Goal: Transaction & Acquisition: Purchase product/service

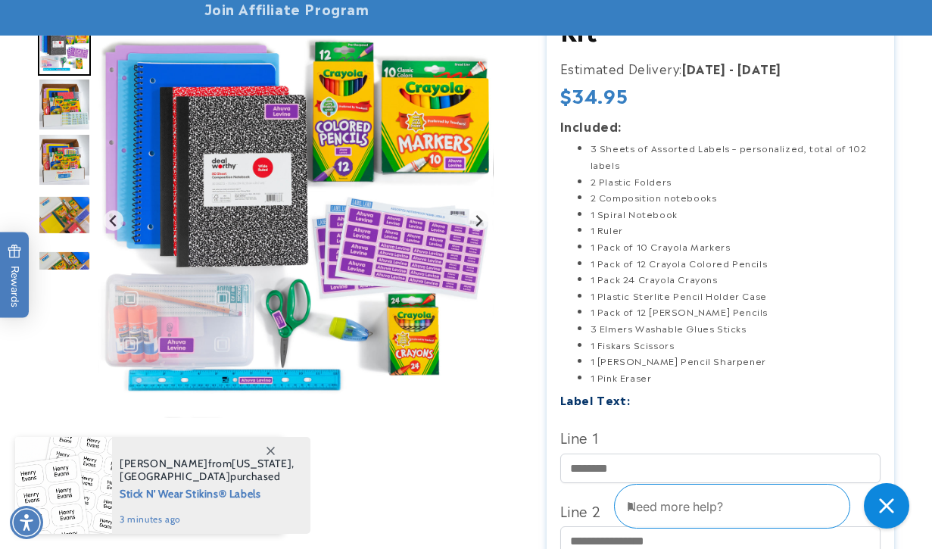
scroll to position [227, 0]
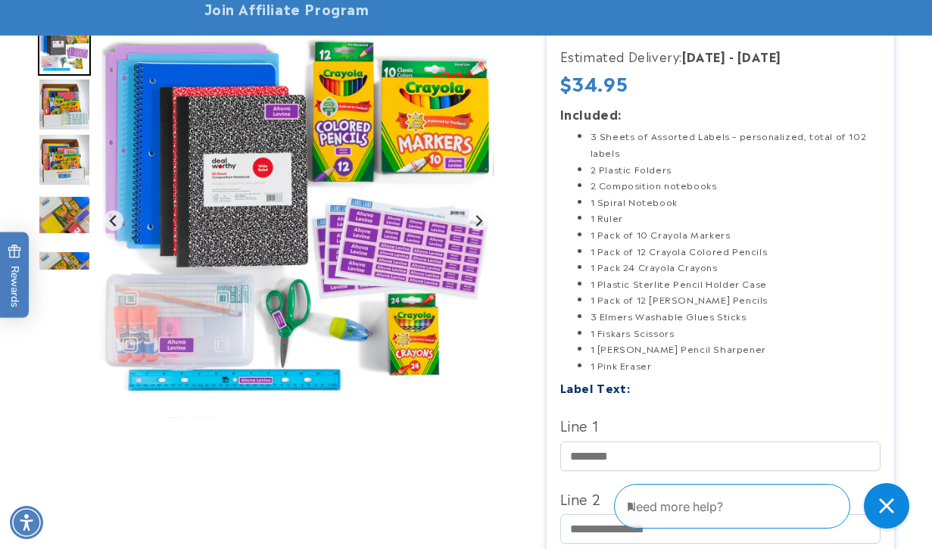
click at [684, 354] on li "1 [PERSON_NAME] Pencil Sharpener" at bounding box center [736, 349] width 291 height 17
click at [672, 287] on li "1 Plastic Sterlite Pencil Holder Case" at bounding box center [736, 284] width 291 height 17
click at [681, 274] on li "1 Pack 24 Crayola Crayons" at bounding box center [736, 267] width 291 height 17
drag, startPoint x: 651, startPoint y: 251, endPoint x: 661, endPoint y: 237, distance: 16.8
click at [651, 249] on li "1 Pack of 12 Crayola Colored Pencils" at bounding box center [736, 251] width 291 height 17
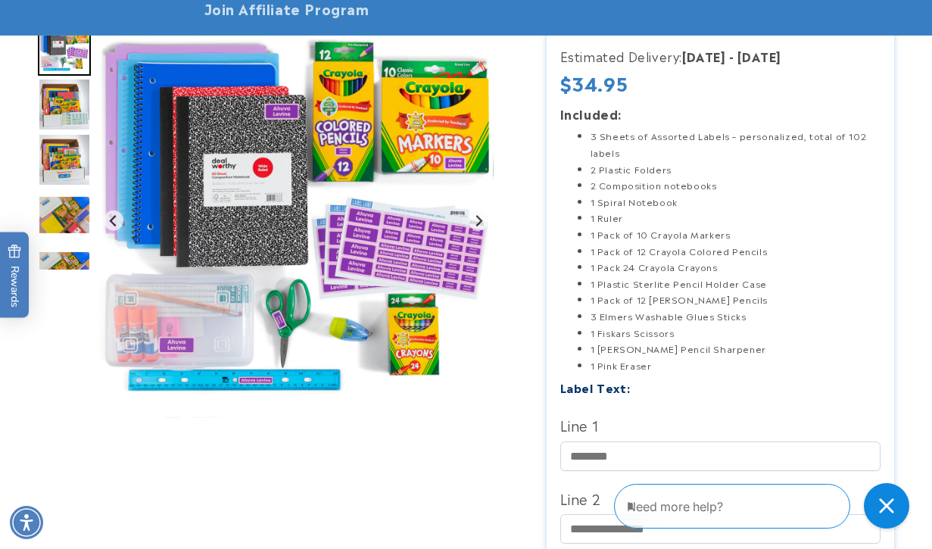
click at [661, 237] on li "1 Pack of 10 Crayola Markers" at bounding box center [736, 234] width 291 height 17
click at [678, 248] on li "1 Pack of 12 Crayola Colored Pencils" at bounding box center [736, 251] width 291 height 17
click at [670, 234] on li "1 Pack of 10 Crayola Markers" at bounding box center [736, 234] width 291 height 17
click at [626, 223] on li "1 Ruler" at bounding box center [736, 218] width 291 height 17
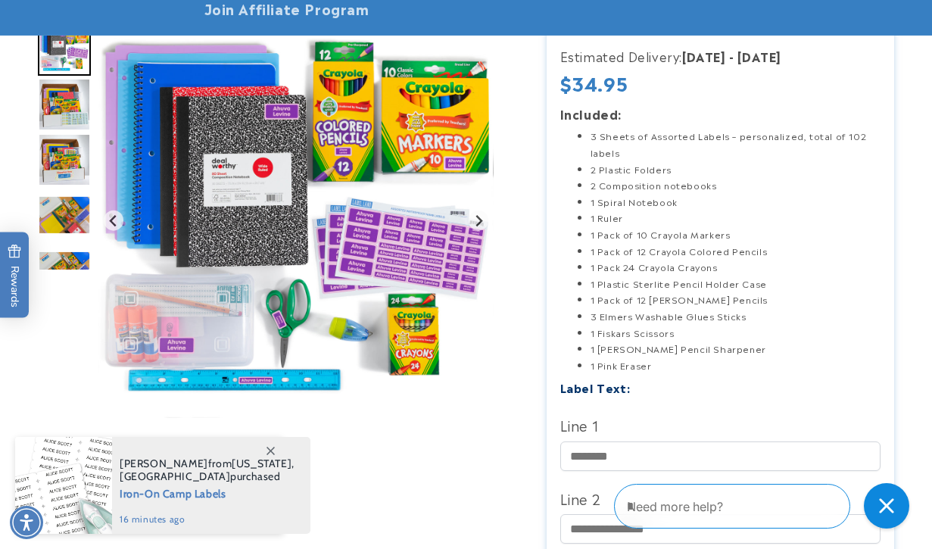
click at [644, 201] on li "1 Spiral Notebook" at bounding box center [736, 202] width 291 height 17
click at [685, 179] on li "2 Composition notebooks" at bounding box center [736, 185] width 291 height 17
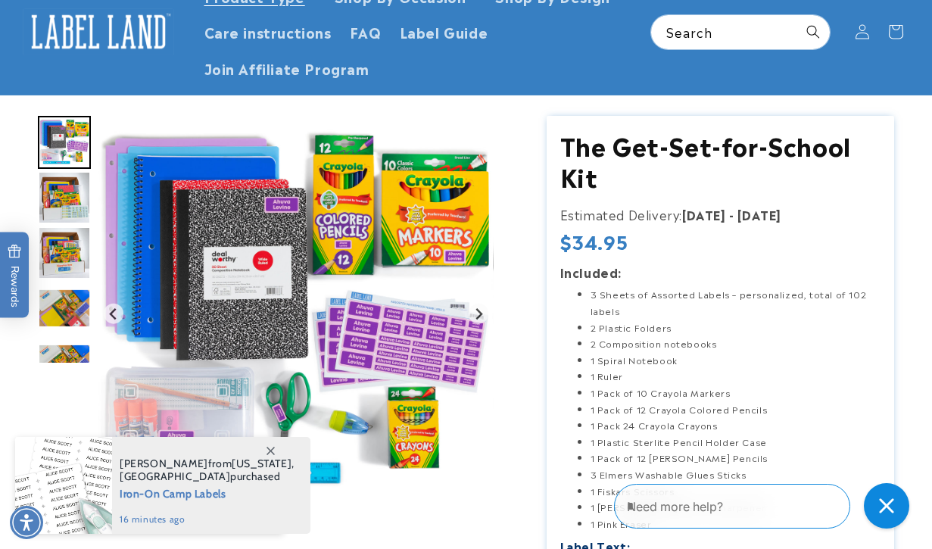
scroll to position [0, 0]
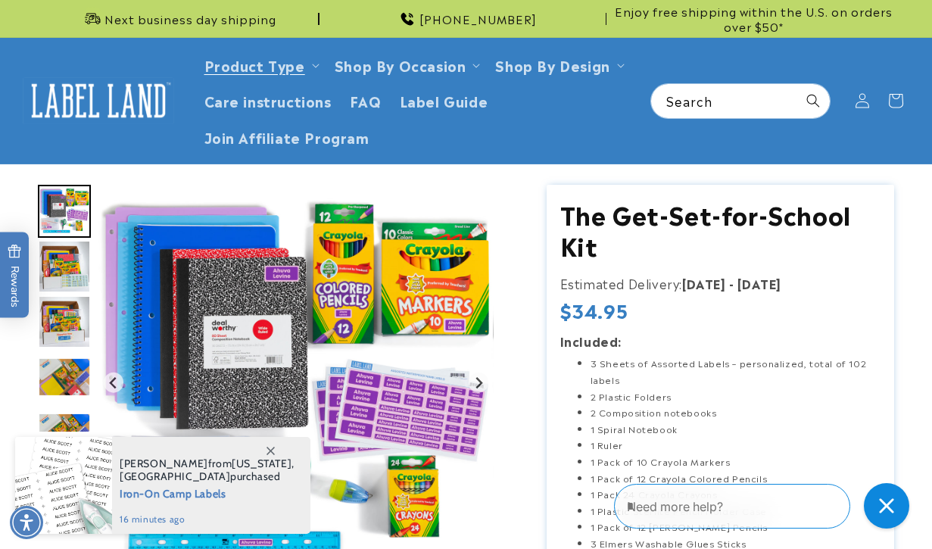
click at [76, 282] on img "Go to slide 4" at bounding box center [64, 266] width 53 height 53
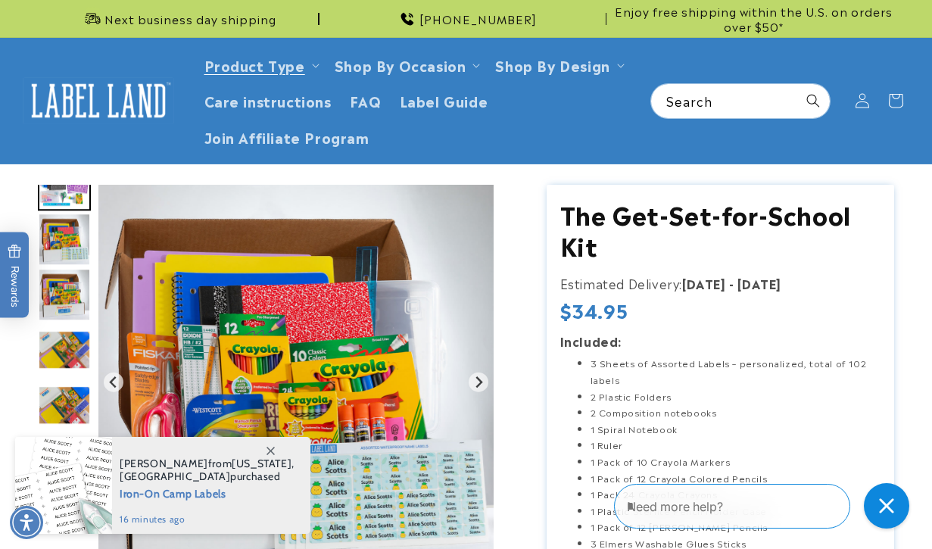
click at [73, 322] on div "Gallery Viewer" at bounding box center [64, 308] width 53 height 247
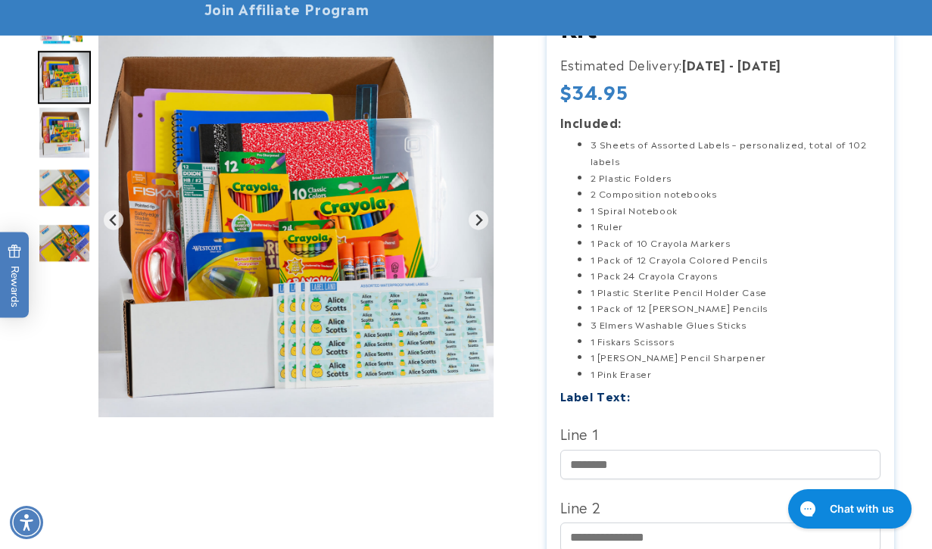
scroll to position [227, 0]
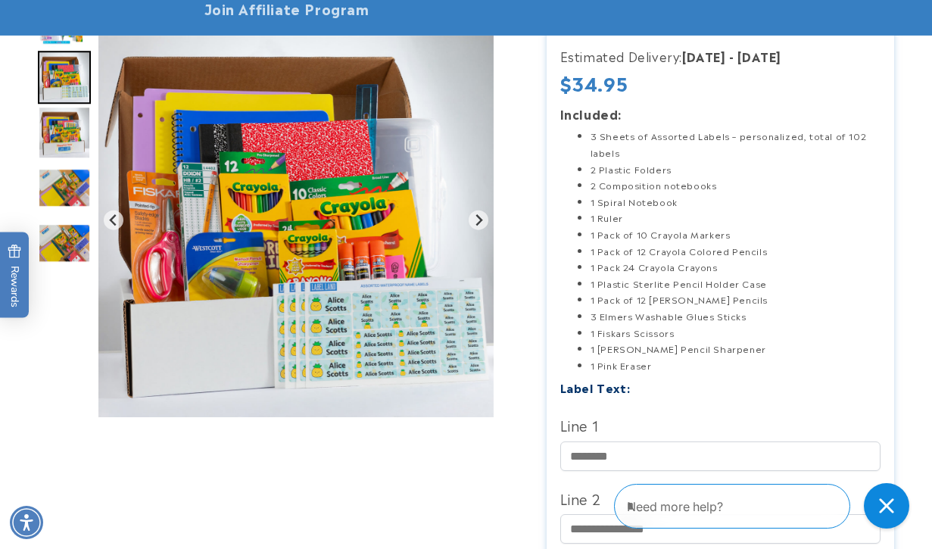
click at [69, 180] on img "Go to slide 6" at bounding box center [64, 187] width 53 height 39
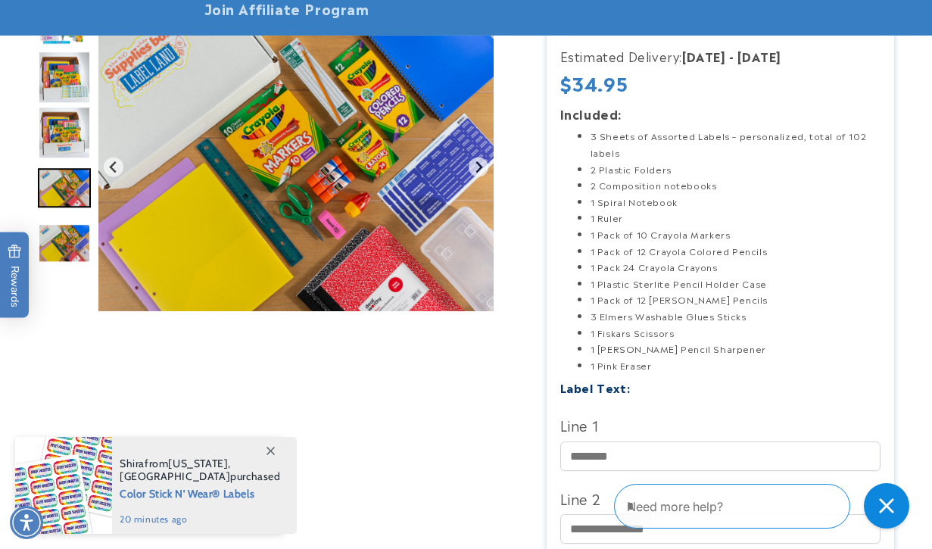
click at [69, 250] on img "Go to slide 7" at bounding box center [64, 243] width 53 height 40
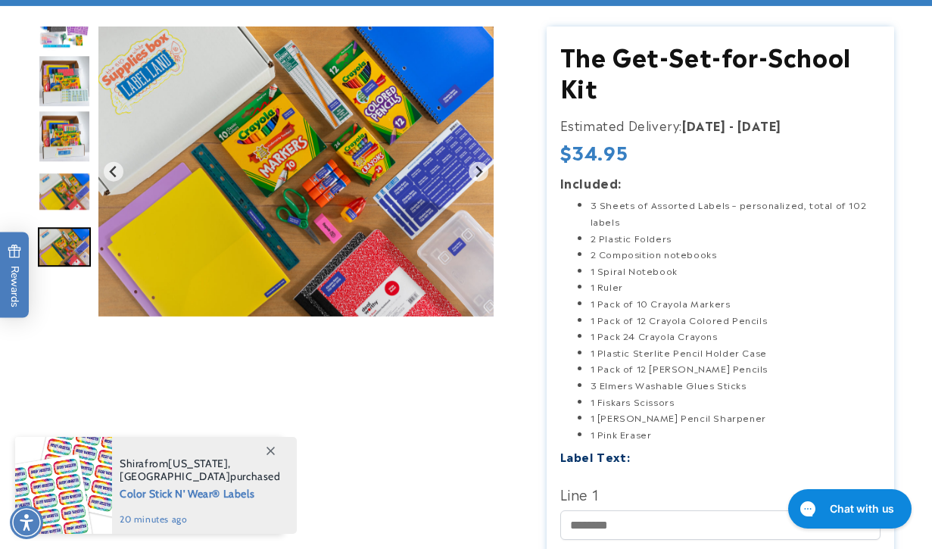
scroll to position [0, 0]
